Goal: Download file/media

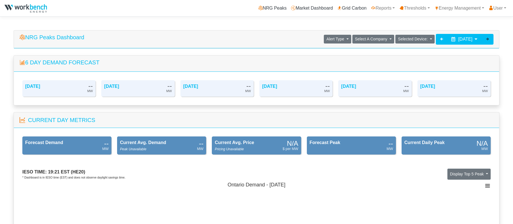
click at [488, 38] on div at bounding box center [488, 39] width 12 height 11
click at [486, 37] on div at bounding box center [488, 39] width 12 height 11
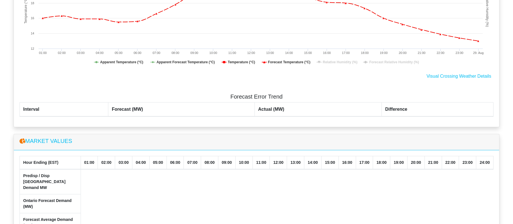
scroll to position [537, 0]
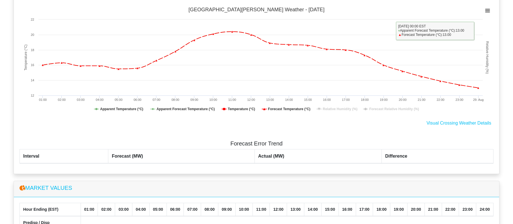
click at [489, 10] on g "Chart context menu" at bounding box center [487, 11] width 7 height 6
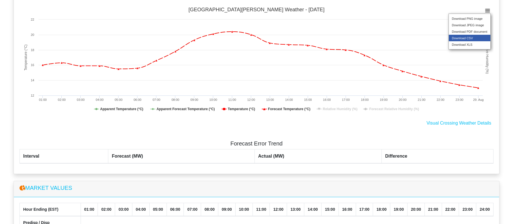
click at [479, 41] on li "Download CSV" at bounding box center [470, 38] width 42 height 7
